Goal: Find specific page/section: Locate item on page

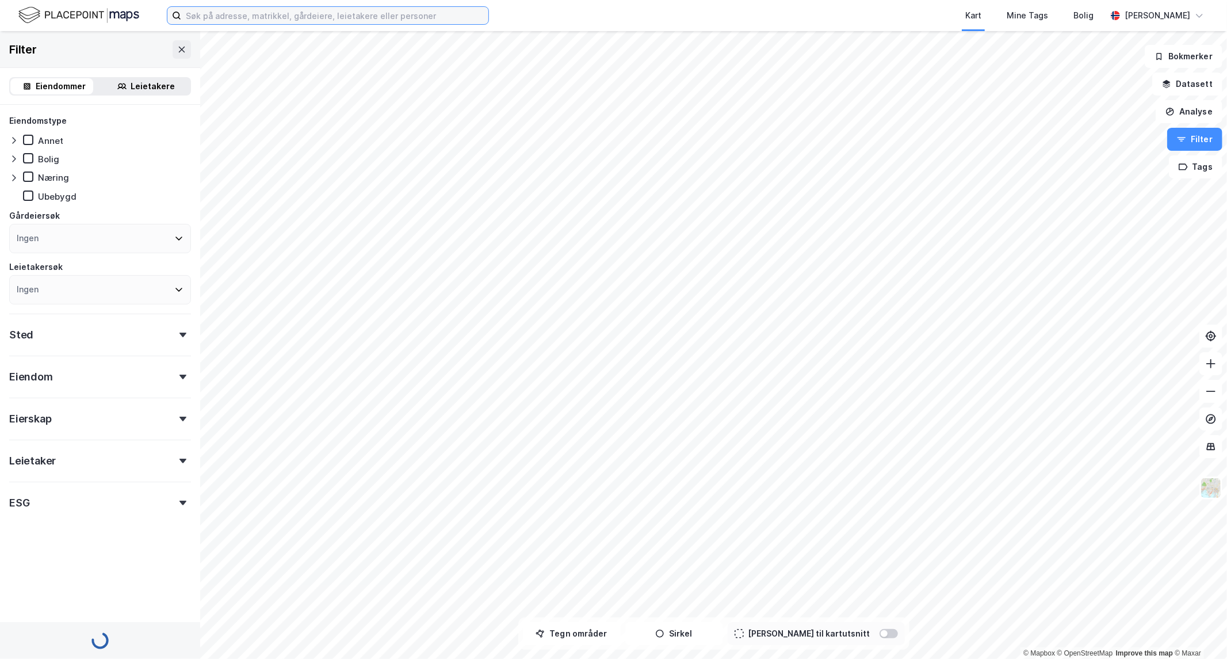
click at [387, 14] on input at bounding box center [334, 15] width 307 height 17
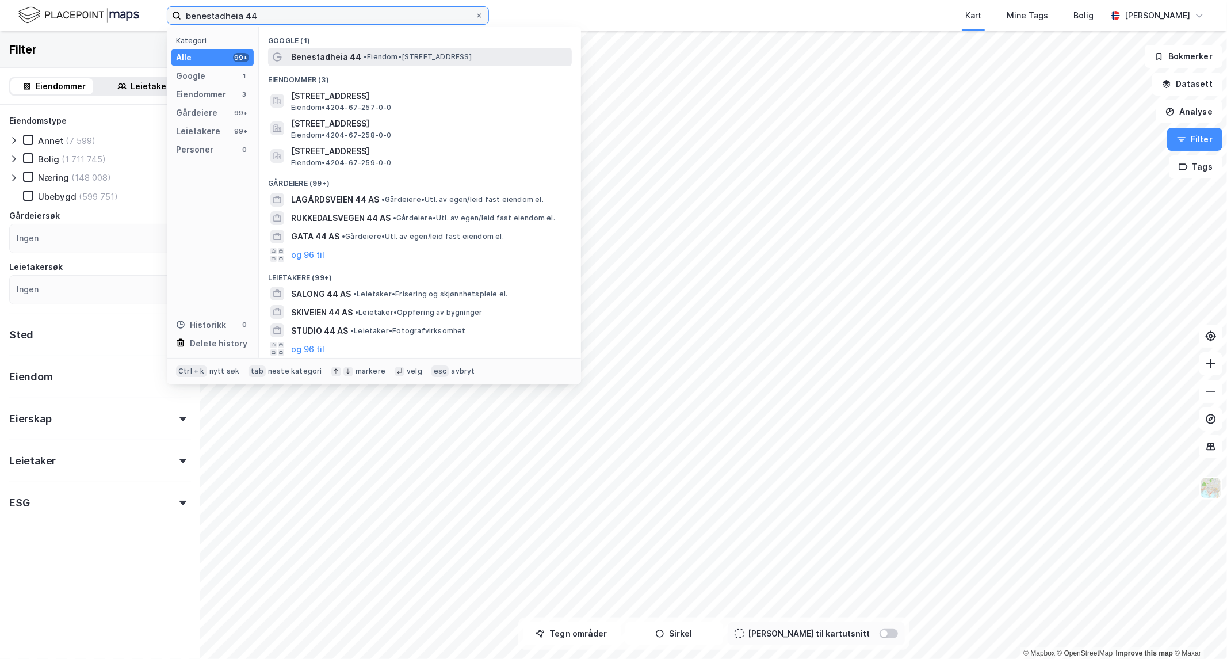
type input "benestadheia 44"
click at [365, 59] on span "•" at bounding box center [365, 56] width 3 height 9
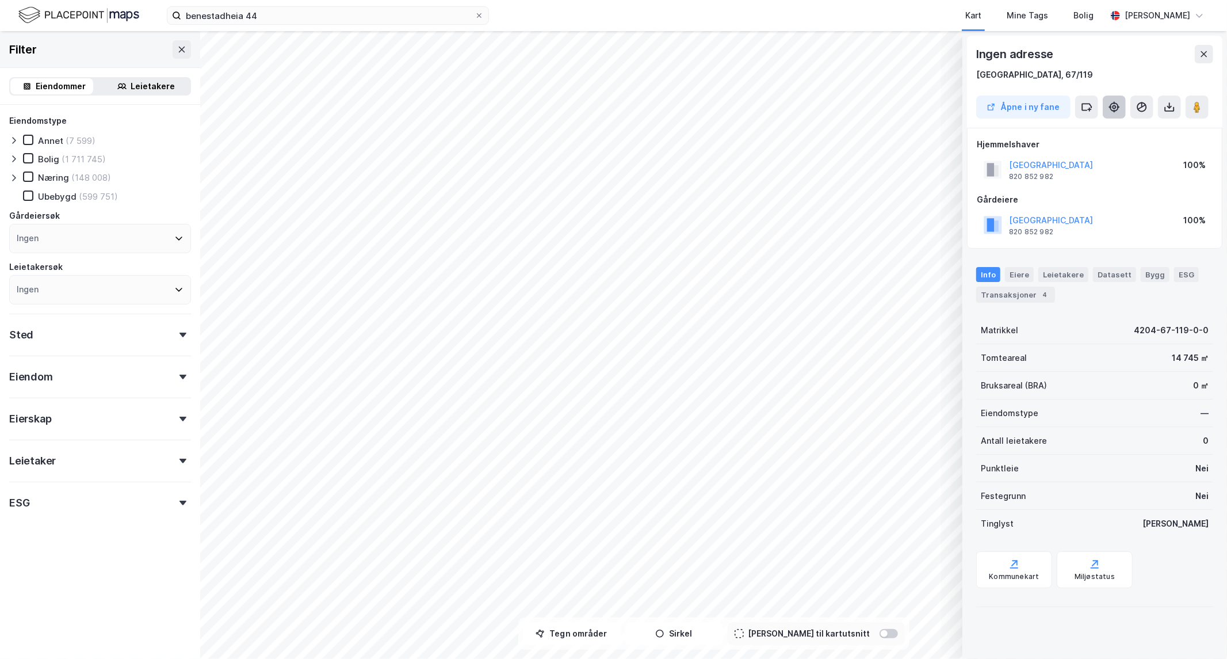
click at [1106, 105] on button at bounding box center [1114, 106] width 23 height 23
